Goal: Task Accomplishment & Management: Use online tool/utility

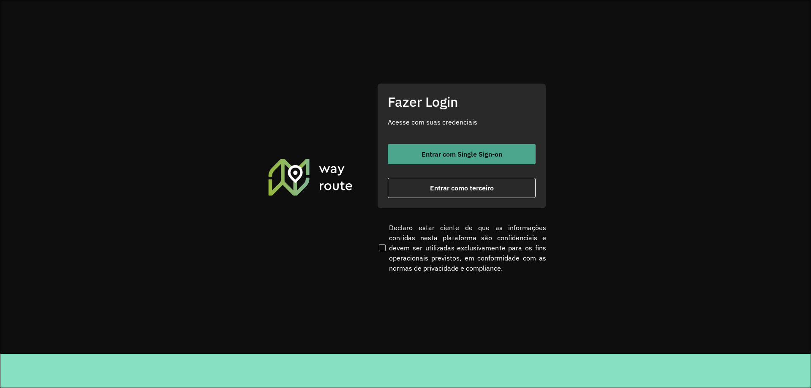
click at [477, 159] on button "Entrar com Single Sign-on" at bounding box center [462, 154] width 148 height 20
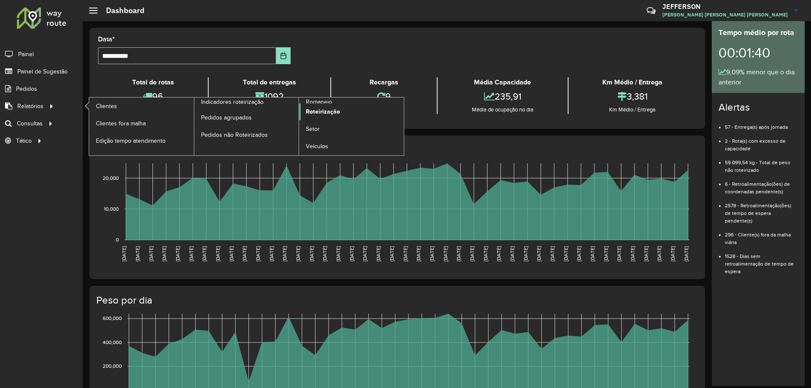
click at [316, 114] on span "Roteirização" at bounding box center [323, 111] width 34 height 9
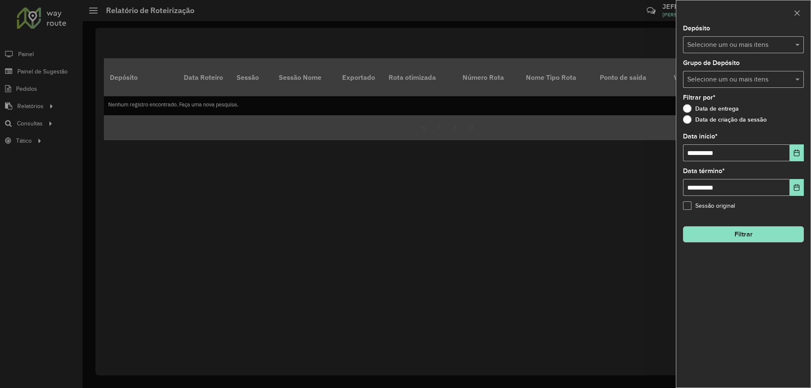
click at [96, 168] on div at bounding box center [405, 194] width 811 height 388
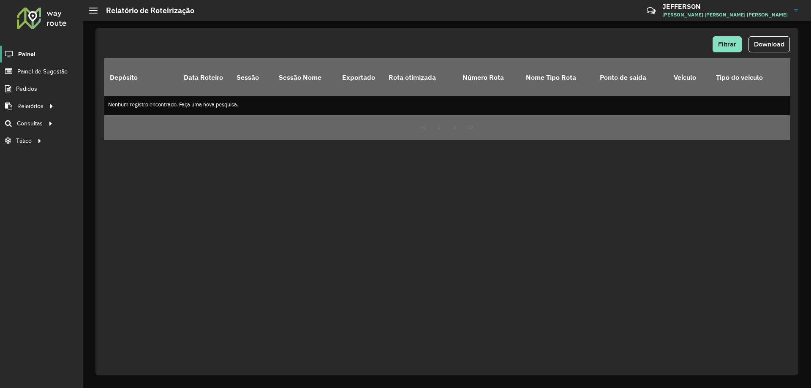
click at [22, 53] on span "Painel" at bounding box center [26, 54] width 17 height 9
click at [139, 128] on link "Roteirização" at bounding box center [140, 123] width 103 height 17
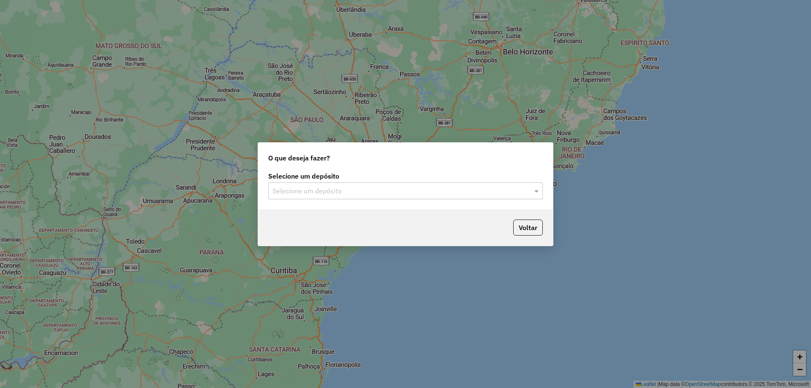
click at [309, 193] on input "text" at bounding box center [396, 191] width 249 height 10
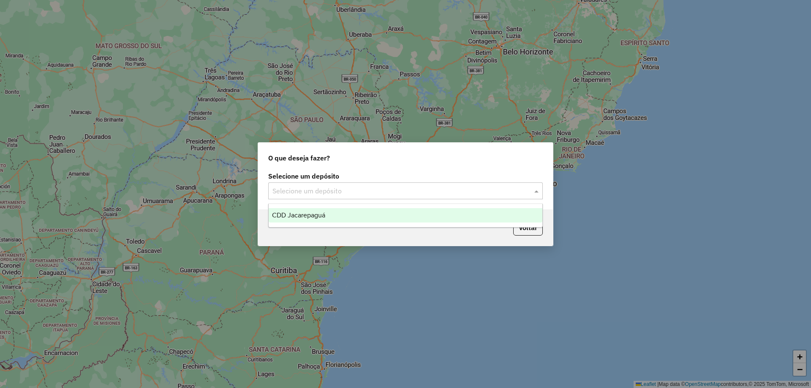
click at [307, 207] on ng-dropdown-panel "CDD Jacarepaguá" at bounding box center [405, 216] width 274 height 24
click at [304, 213] on span "CDD Jacarepaguá" at bounding box center [298, 215] width 53 height 7
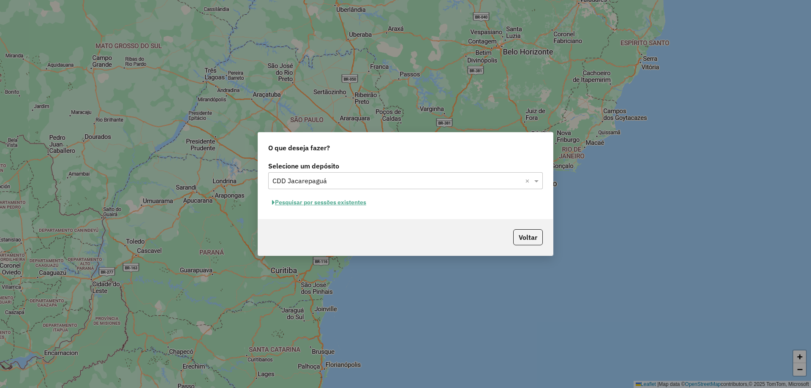
click at [352, 198] on button "Pesquisar por sessões existentes" at bounding box center [319, 202] width 102 height 13
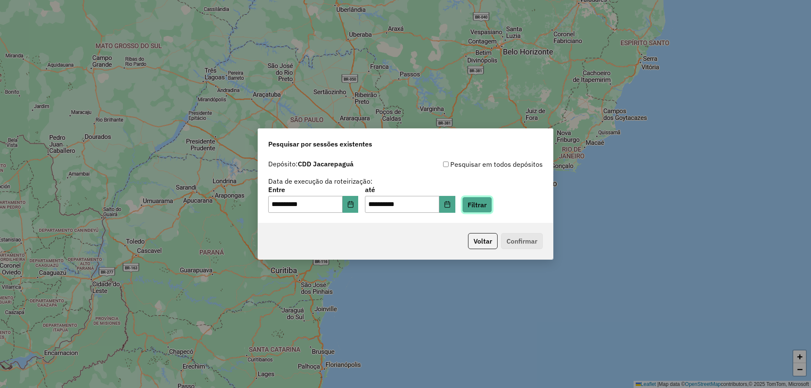
click at [492, 212] on button "Filtrar" at bounding box center [477, 205] width 30 height 16
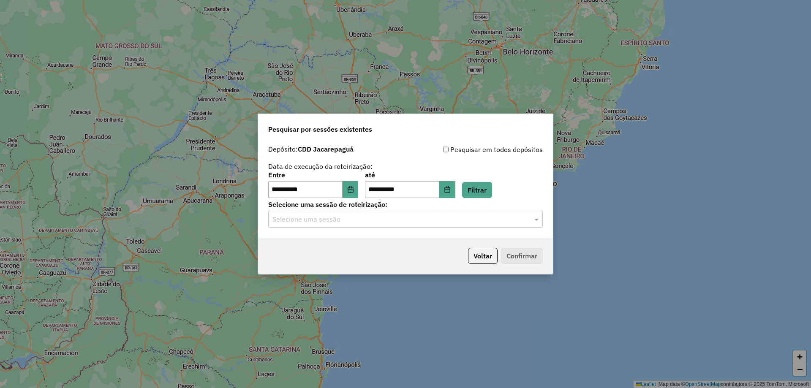
click at [487, 219] on input "text" at bounding box center [396, 220] width 249 height 10
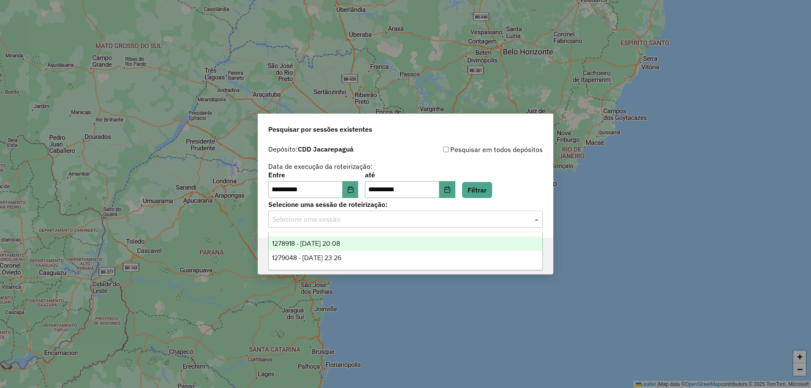
click at [447, 243] on div "1278918 - 19/09/2025 20:08" at bounding box center [406, 243] width 274 height 14
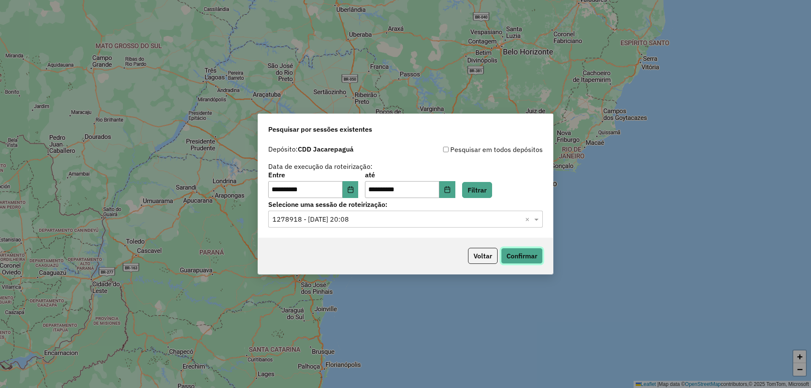
click at [508, 249] on button "Confirmar" at bounding box center [522, 256] width 42 height 16
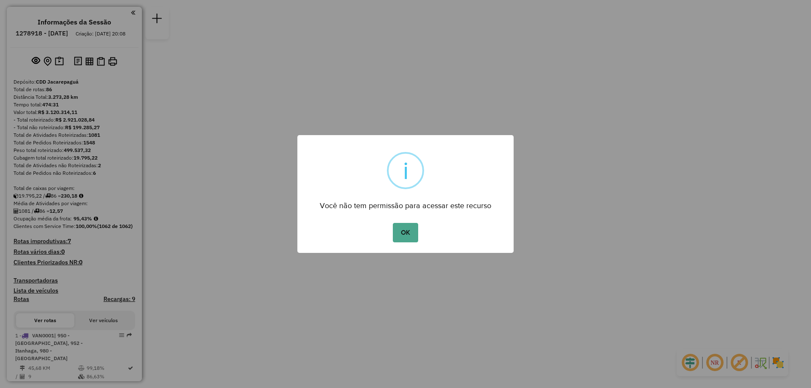
click at [393, 223] on button "OK" at bounding box center [405, 232] width 25 height 19
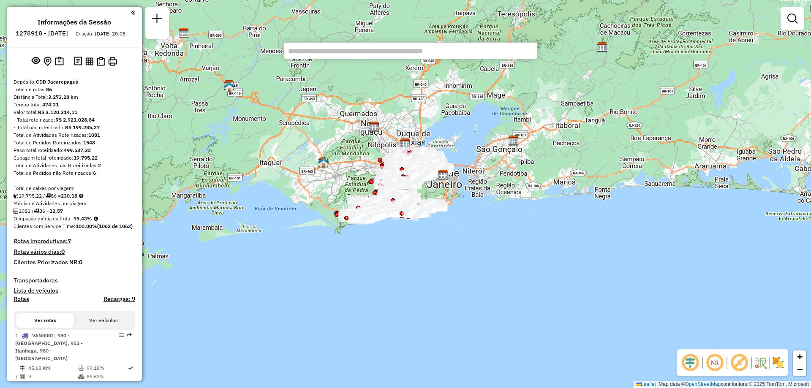
paste input "******"
type input "******"
click at [797, 22] on link at bounding box center [792, 18] width 17 height 17
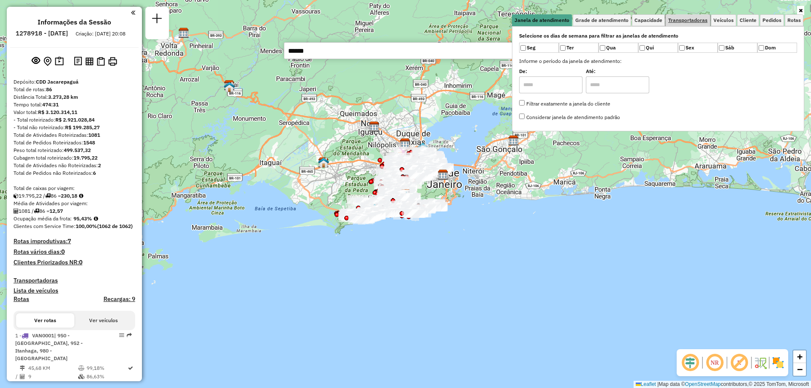
click at [690, 20] on span "Transportadoras" at bounding box center [687, 20] width 39 height 5
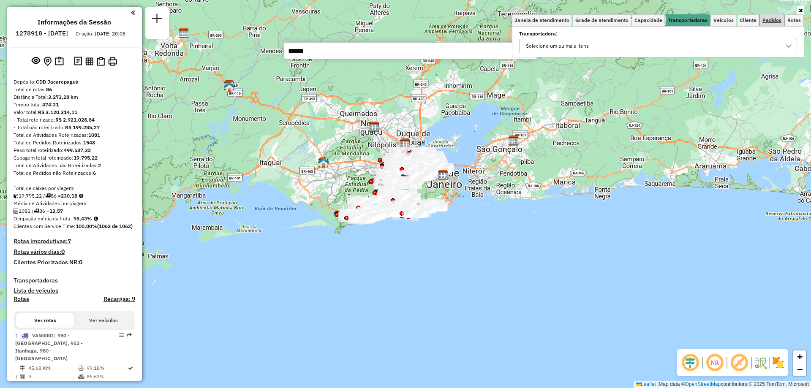
click at [767, 24] on link "Pedidos" at bounding box center [772, 20] width 24 height 12
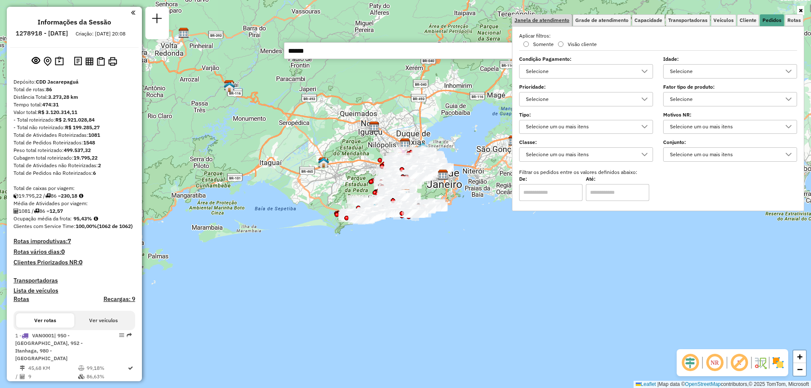
click at [551, 21] on span "Janela de atendimento" at bounding box center [541, 20] width 55 height 5
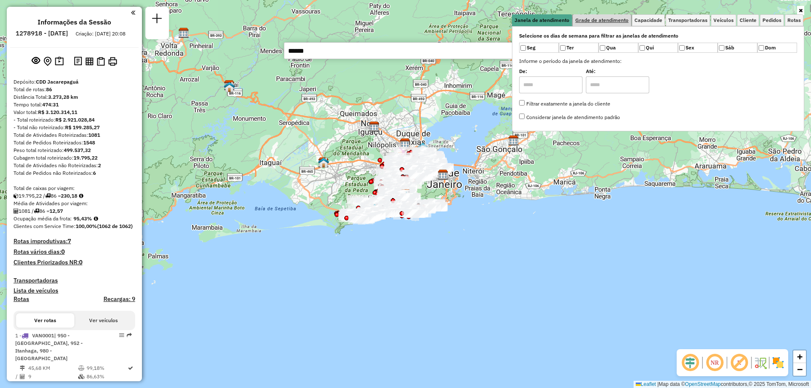
click at [595, 21] on span "Grade de atendimento" at bounding box center [601, 20] width 53 height 5
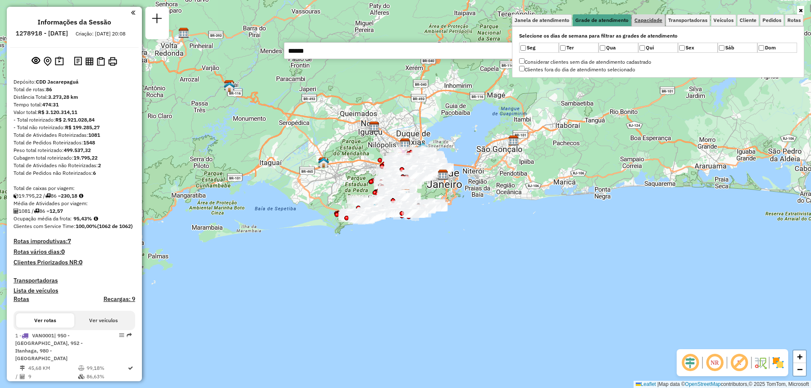
click at [643, 22] on span "Capacidade" at bounding box center [648, 20] width 28 height 5
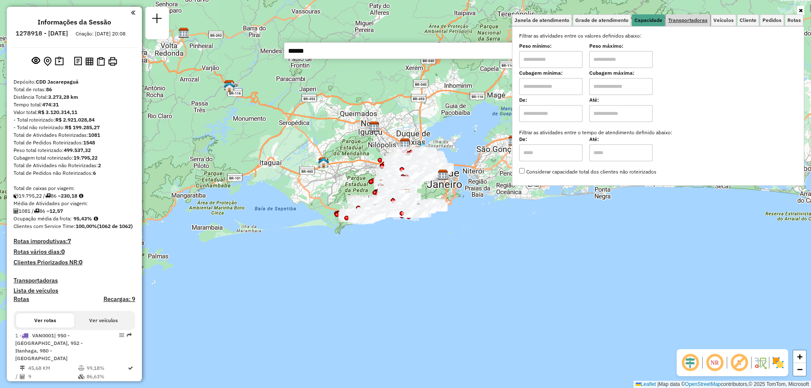
click at [671, 21] on span "Transportadoras" at bounding box center [687, 20] width 39 height 5
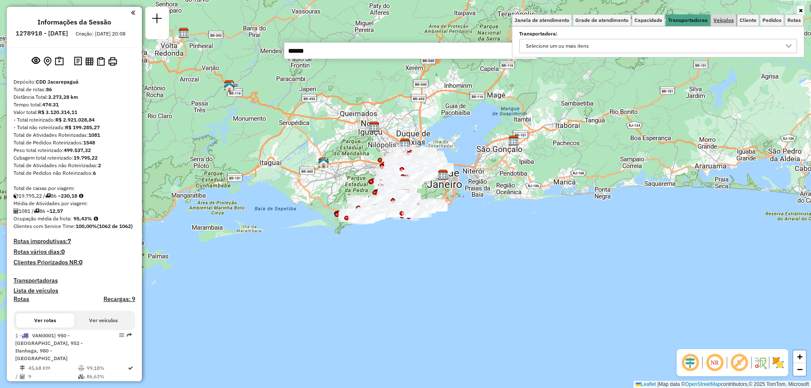
click at [720, 16] on link "Veículos" at bounding box center [723, 20] width 25 height 12
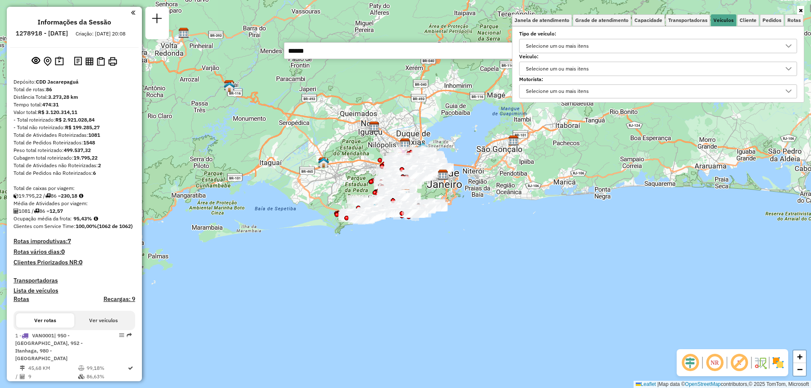
click at [569, 68] on div "Selecione um ou mais itens" at bounding box center [557, 69] width 69 height 14
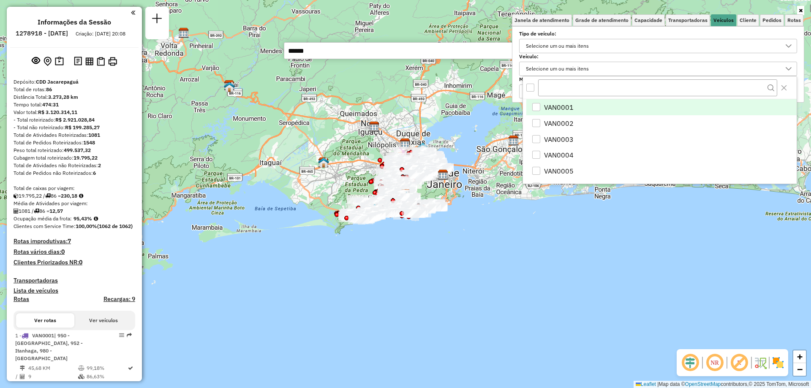
scroll to position [5, 29]
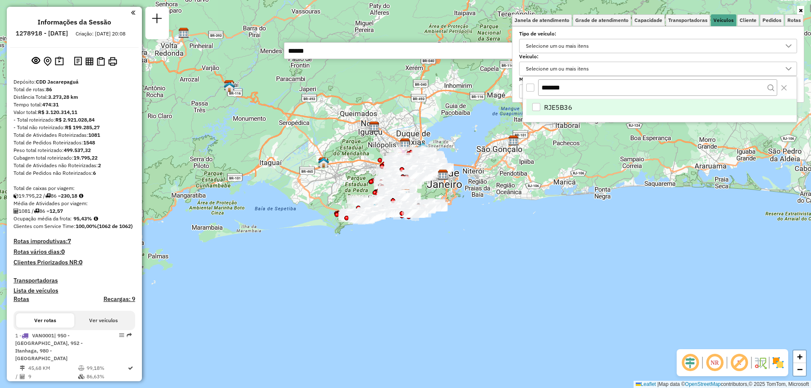
type input "*******"
click at [562, 102] on span "RJE5B36" at bounding box center [558, 107] width 28 height 10
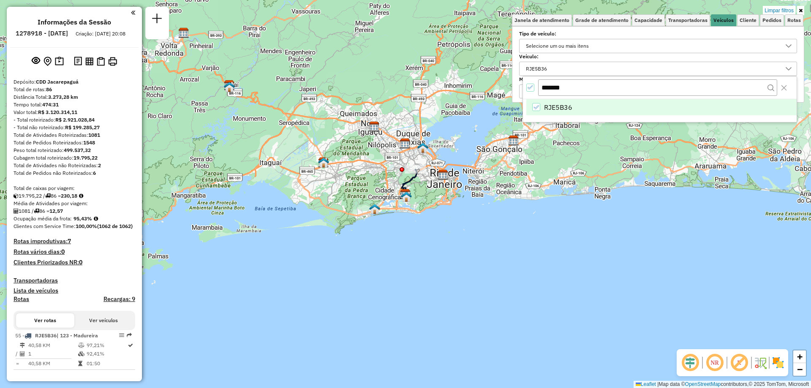
click at [619, 268] on div "Limpar filtros Janela de atendimento Grade de atendimento Capacidade Transporta…" at bounding box center [405, 194] width 811 height 388
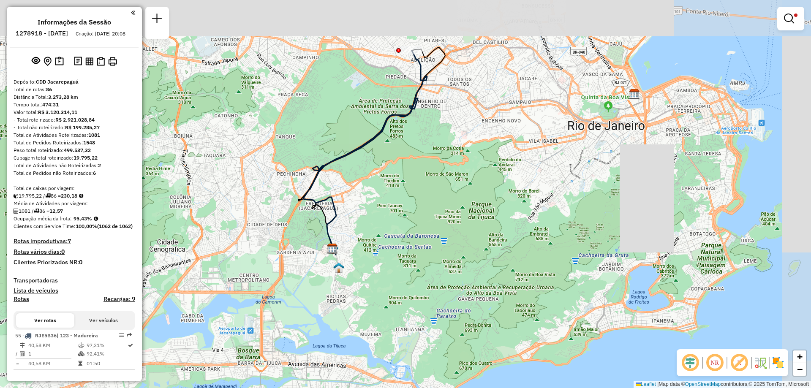
drag, startPoint x: 413, startPoint y: 113, endPoint x: 378, endPoint y: 155, distance: 55.1
click at [377, 161] on div "Limpar filtros Janela de atendimento Grade de atendimento Capacidade Transporta…" at bounding box center [405, 194] width 811 height 388
